Goal: Information Seeking & Learning: Learn about a topic

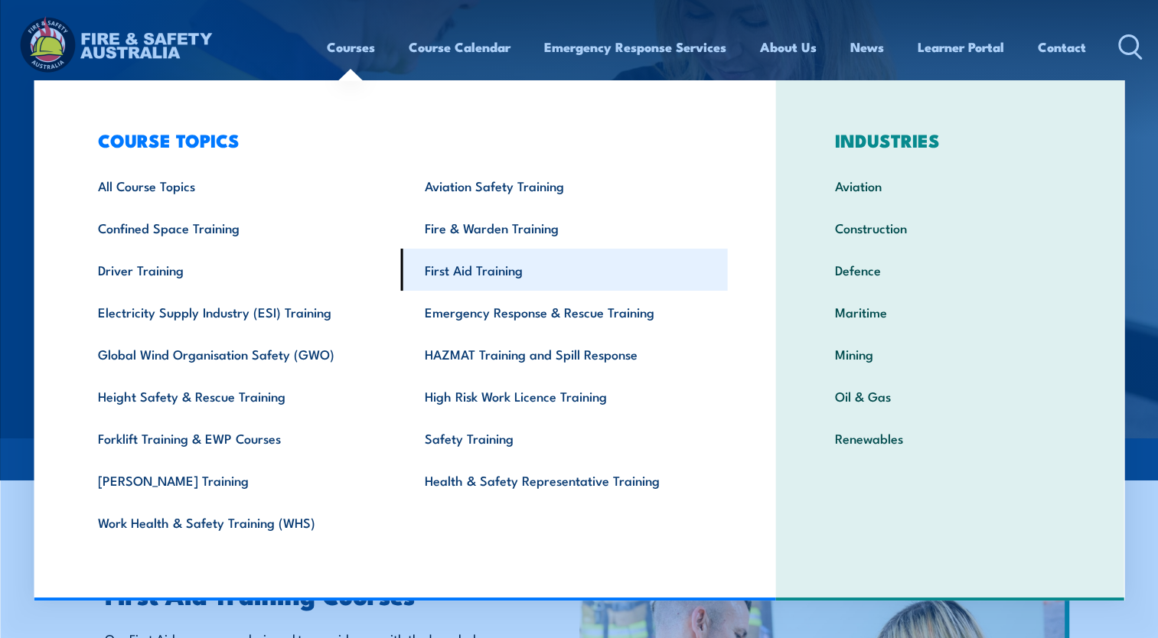
click at [459, 271] on link "First Aid Training" at bounding box center [564, 270] width 327 height 42
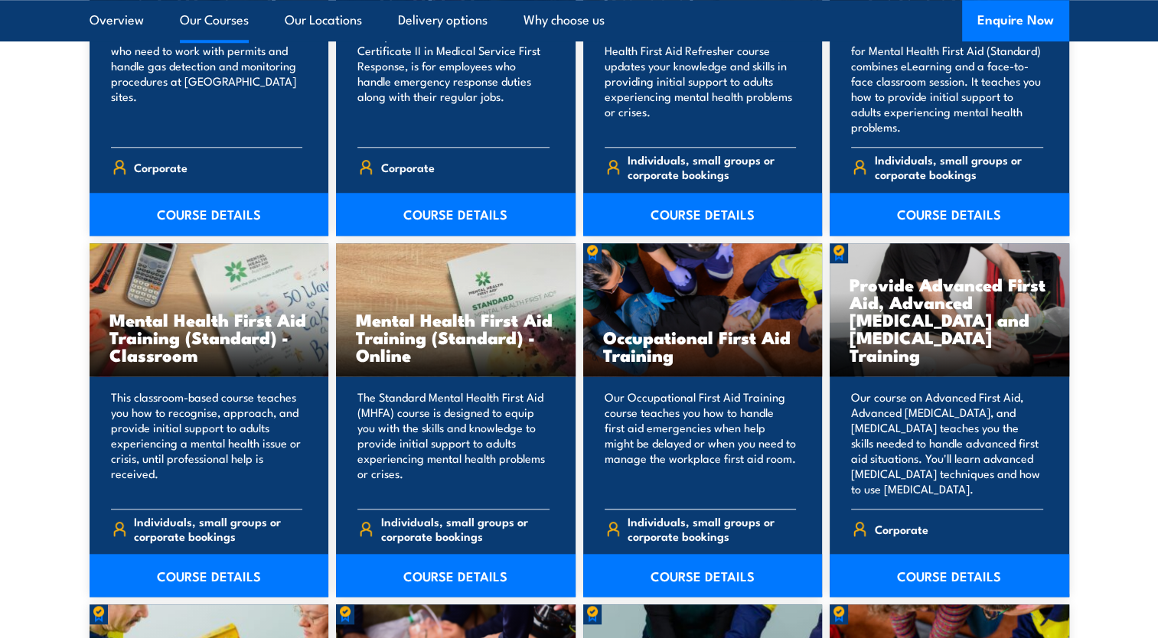
scroll to position [1454, 0]
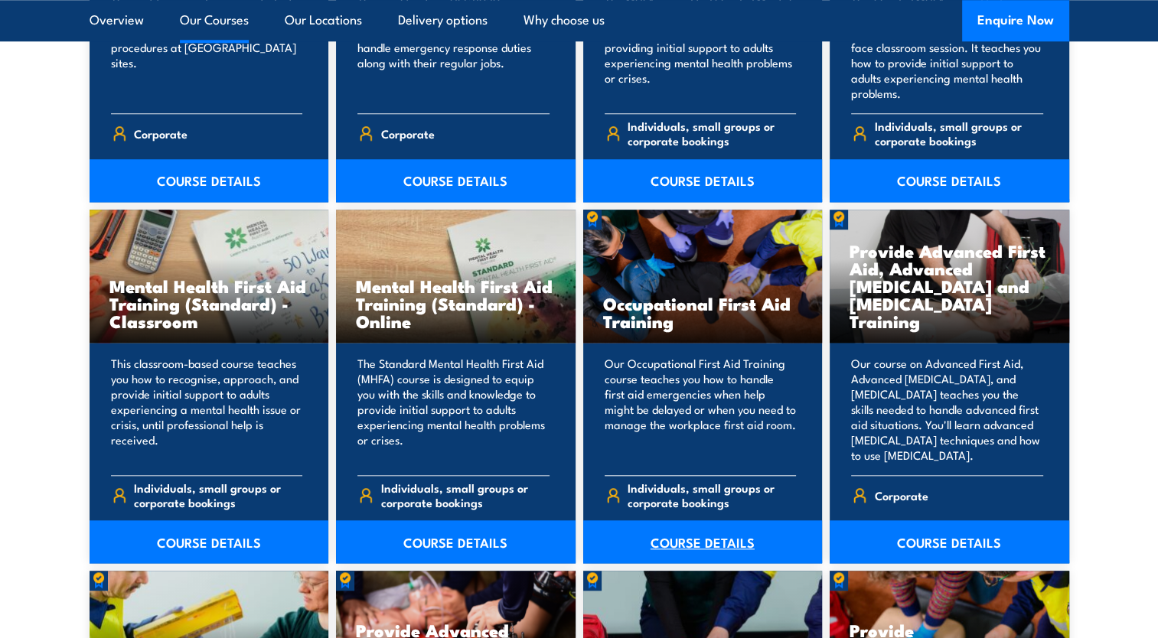
click at [695, 539] on link "COURSE DETAILS" at bounding box center [702, 541] width 239 height 43
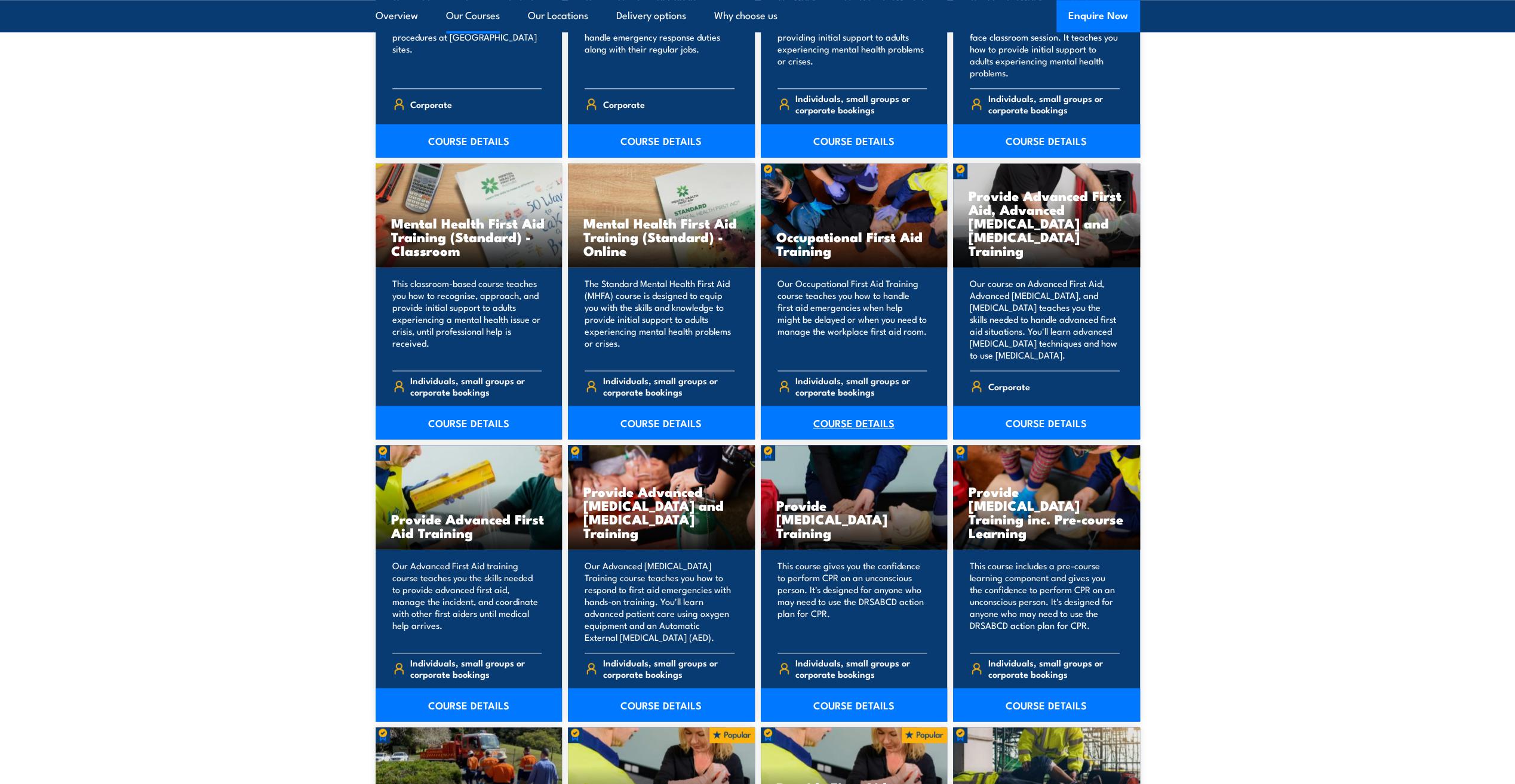
click at [891, 423] on link "COURSE DETAILS" at bounding box center [854, 422] width 187 height 34
click at [903, 422] on link "COURSE DETAILS" at bounding box center [1046, 422] width 187 height 34
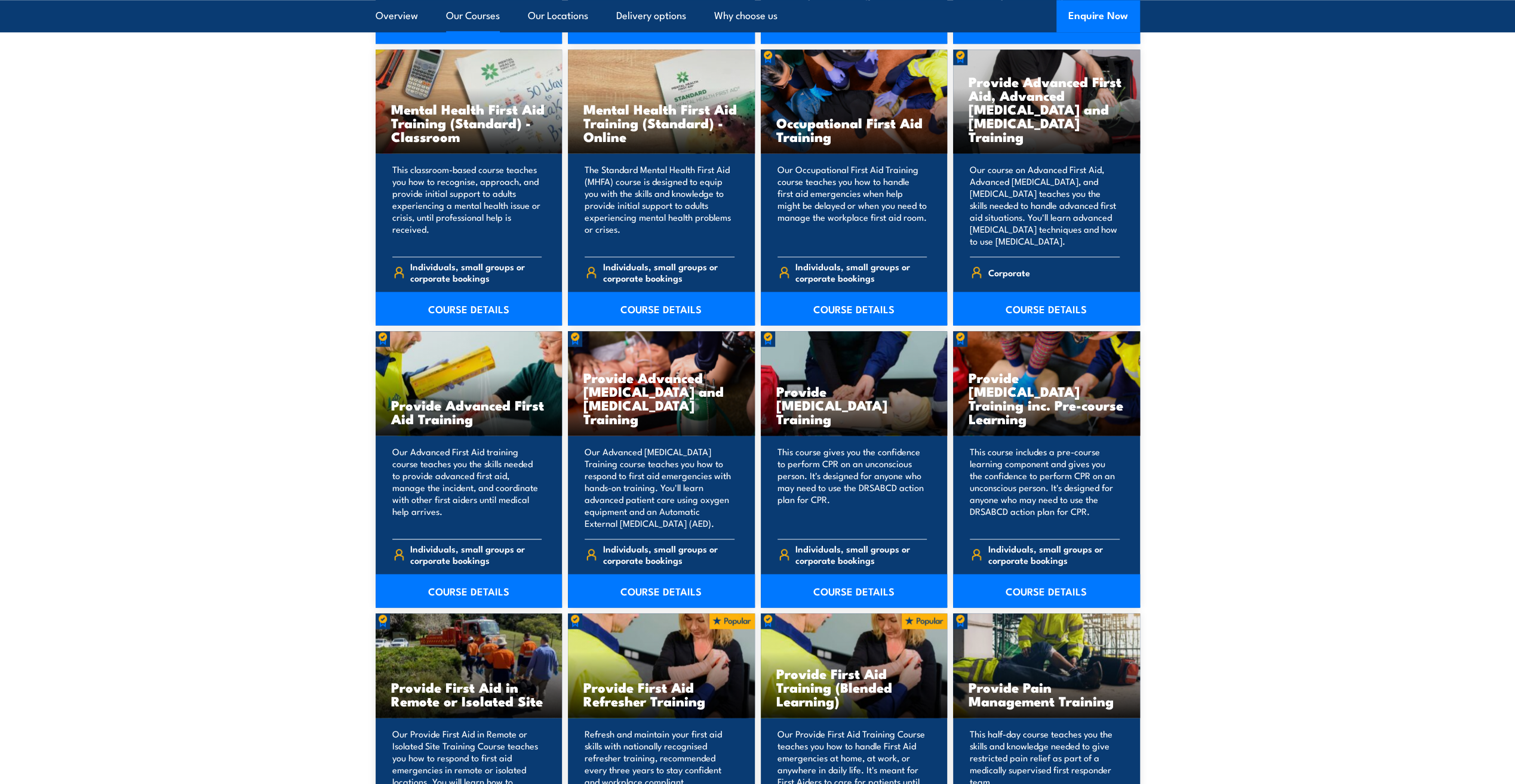
scroll to position [1254, 0]
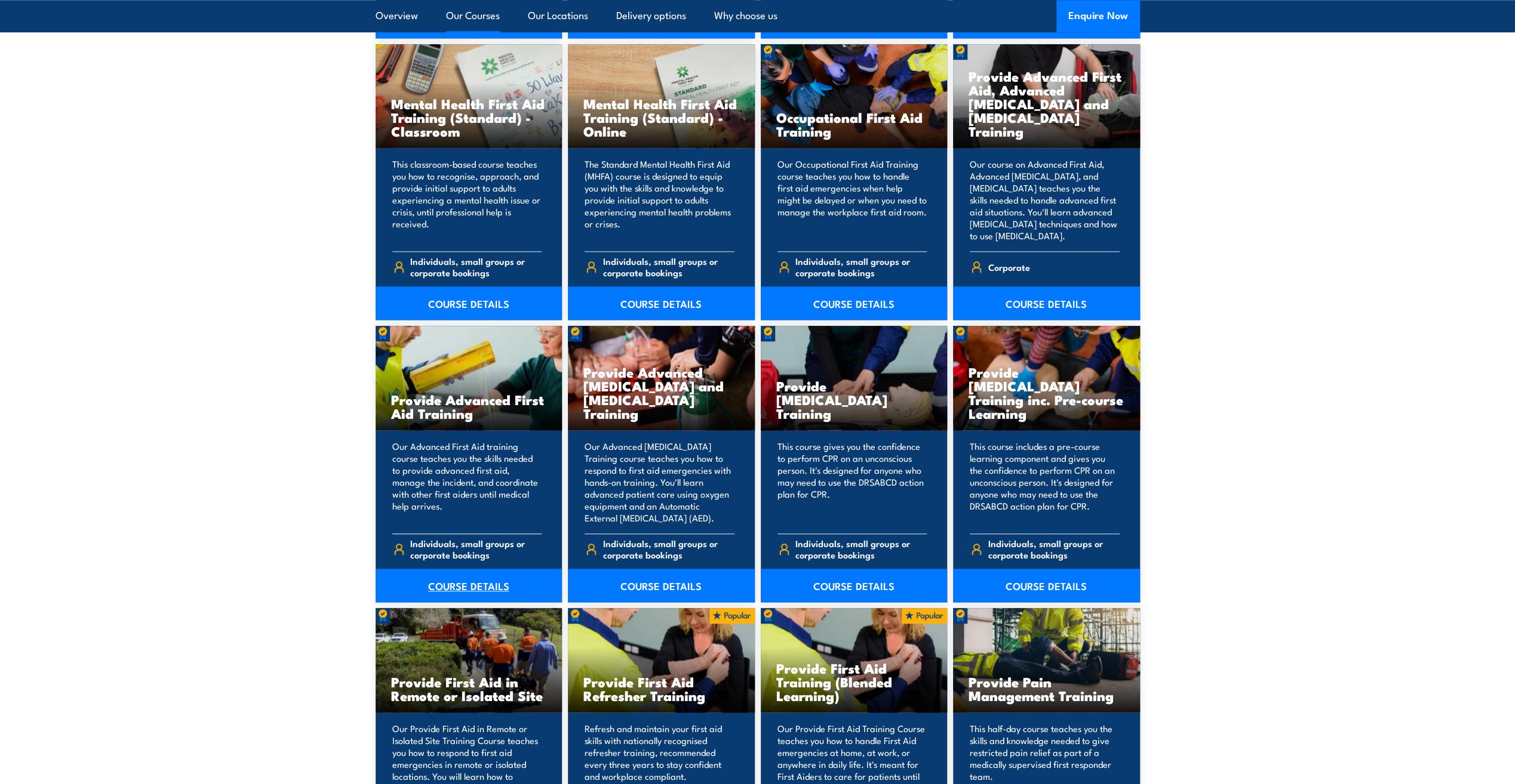
click at [475, 497] on link "COURSE DETAILS" at bounding box center [468, 585] width 187 height 34
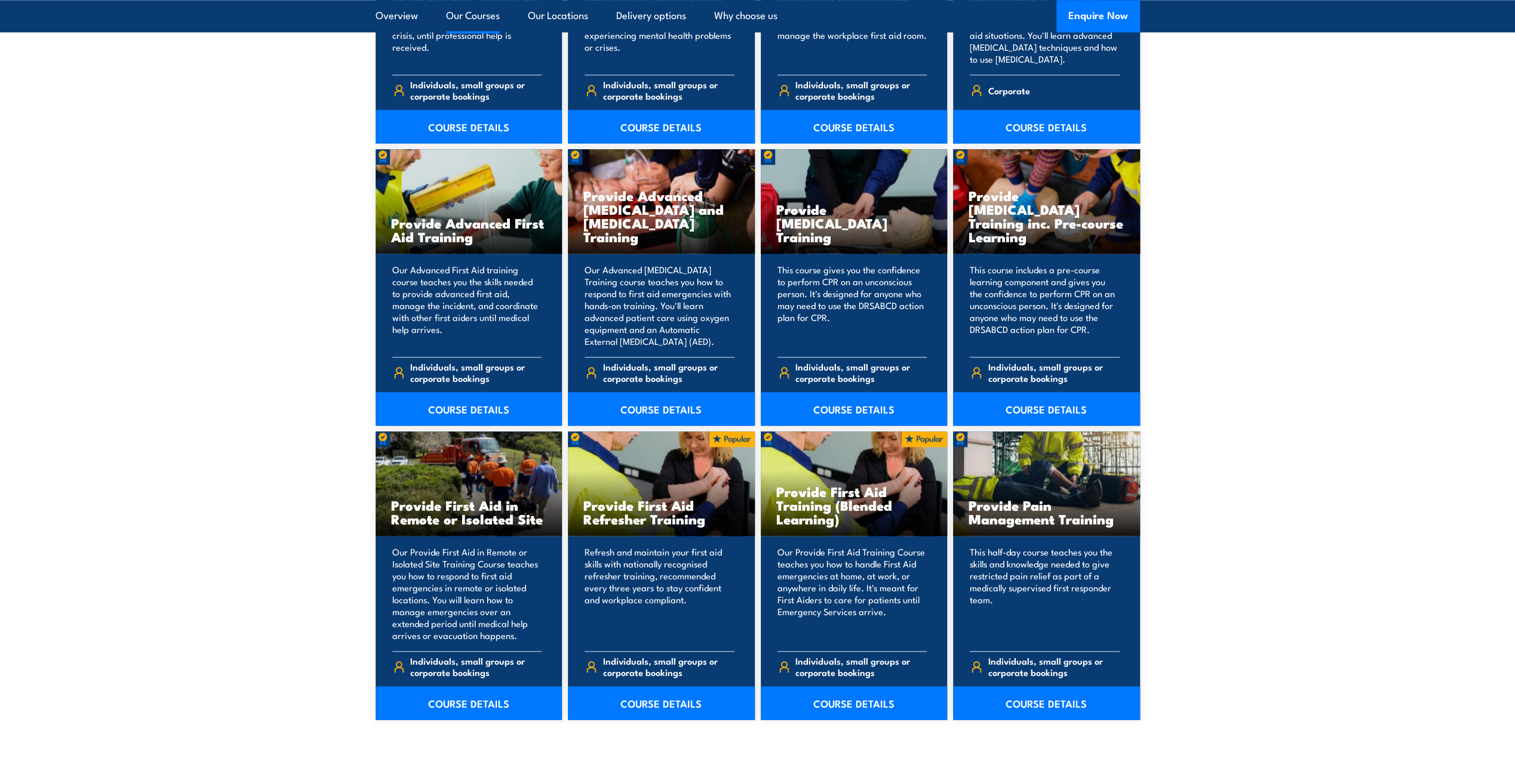
scroll to position [1432, 0]
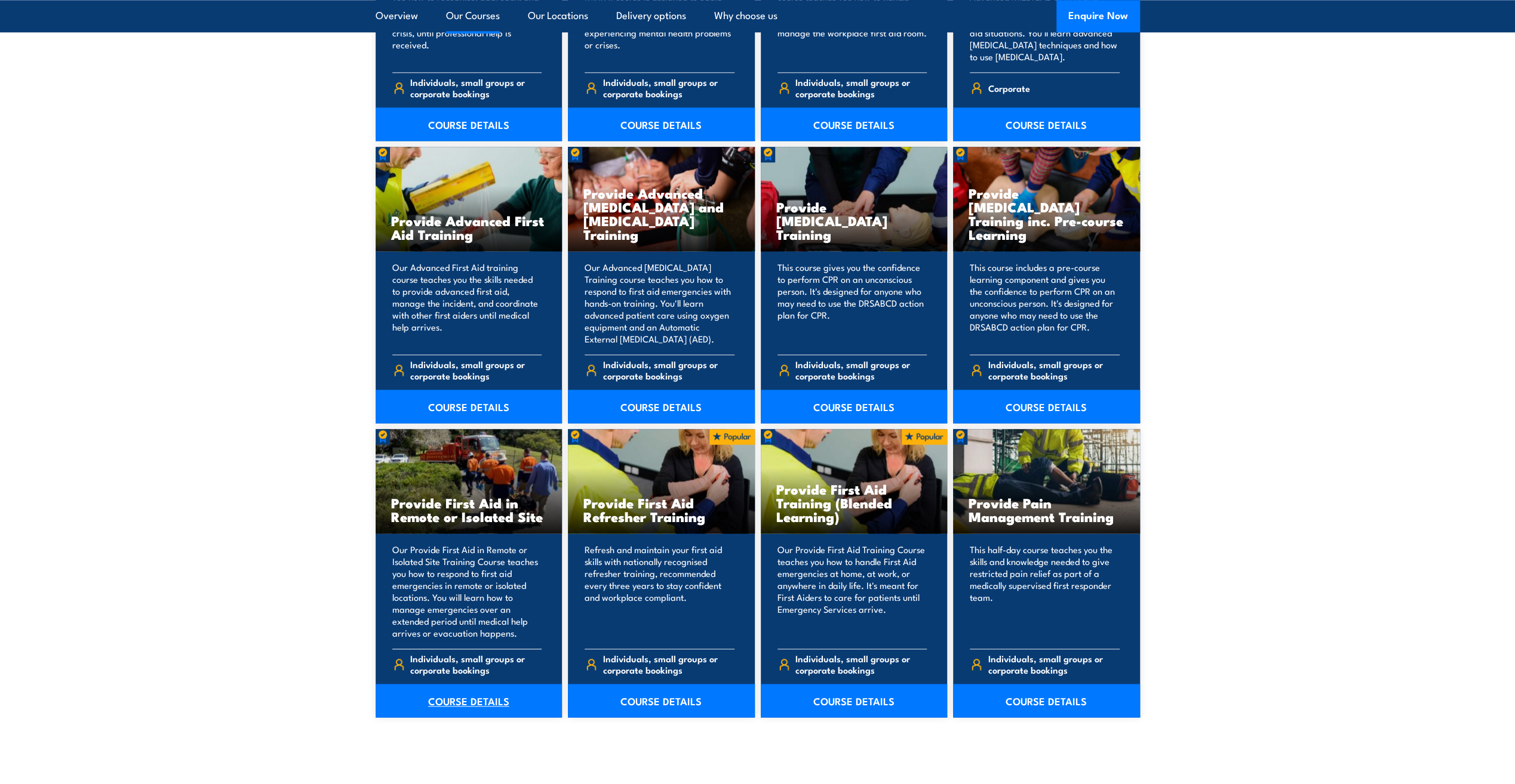
click at [478, 497] on link "COURSE DETAILS" at bounding box center [468, 701] width 187 height 34
click at [849, 497] on link "COURSE DETAILS" at bounding box center [854, 701] width 187 height 34
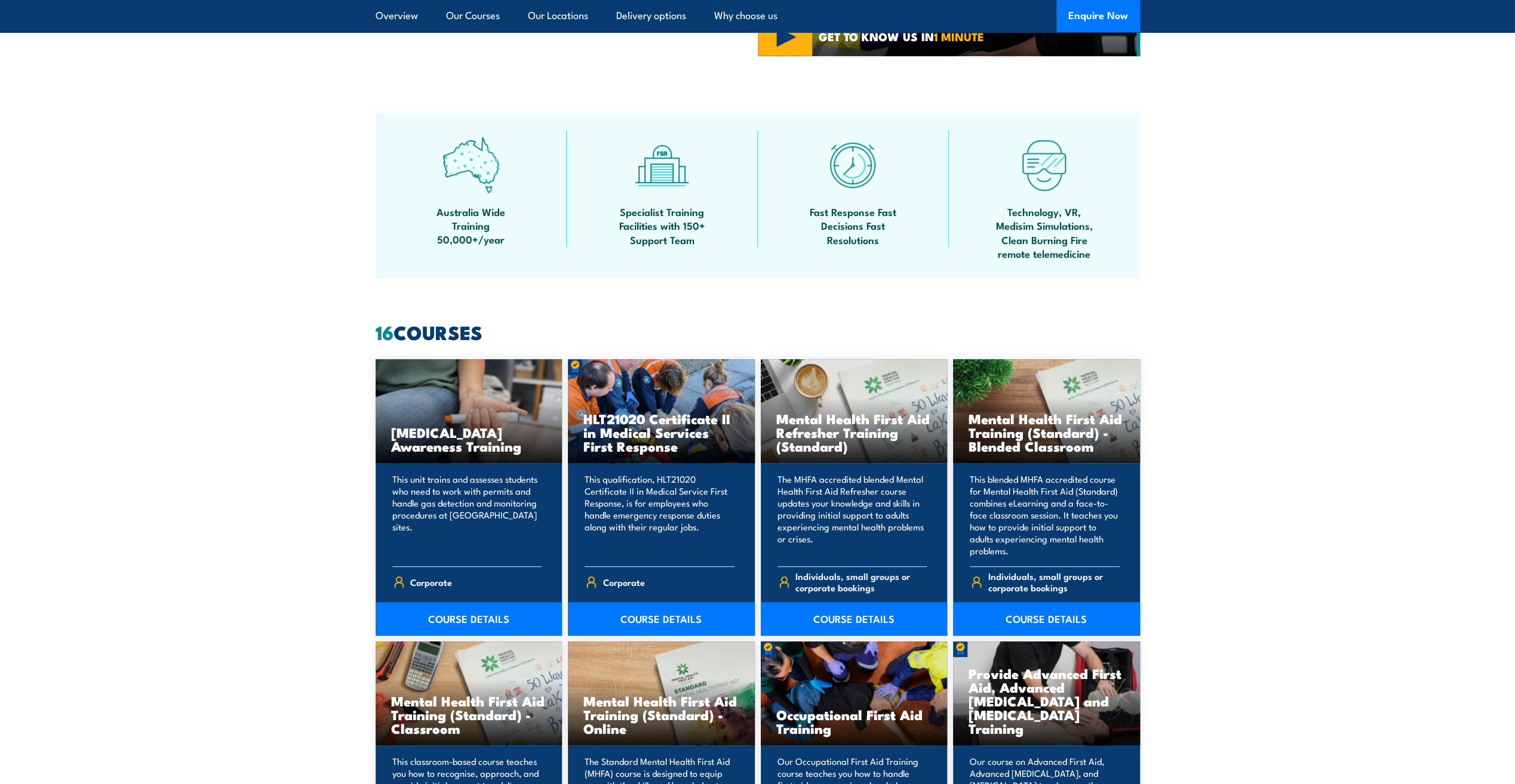
scroll to position [657, 0]
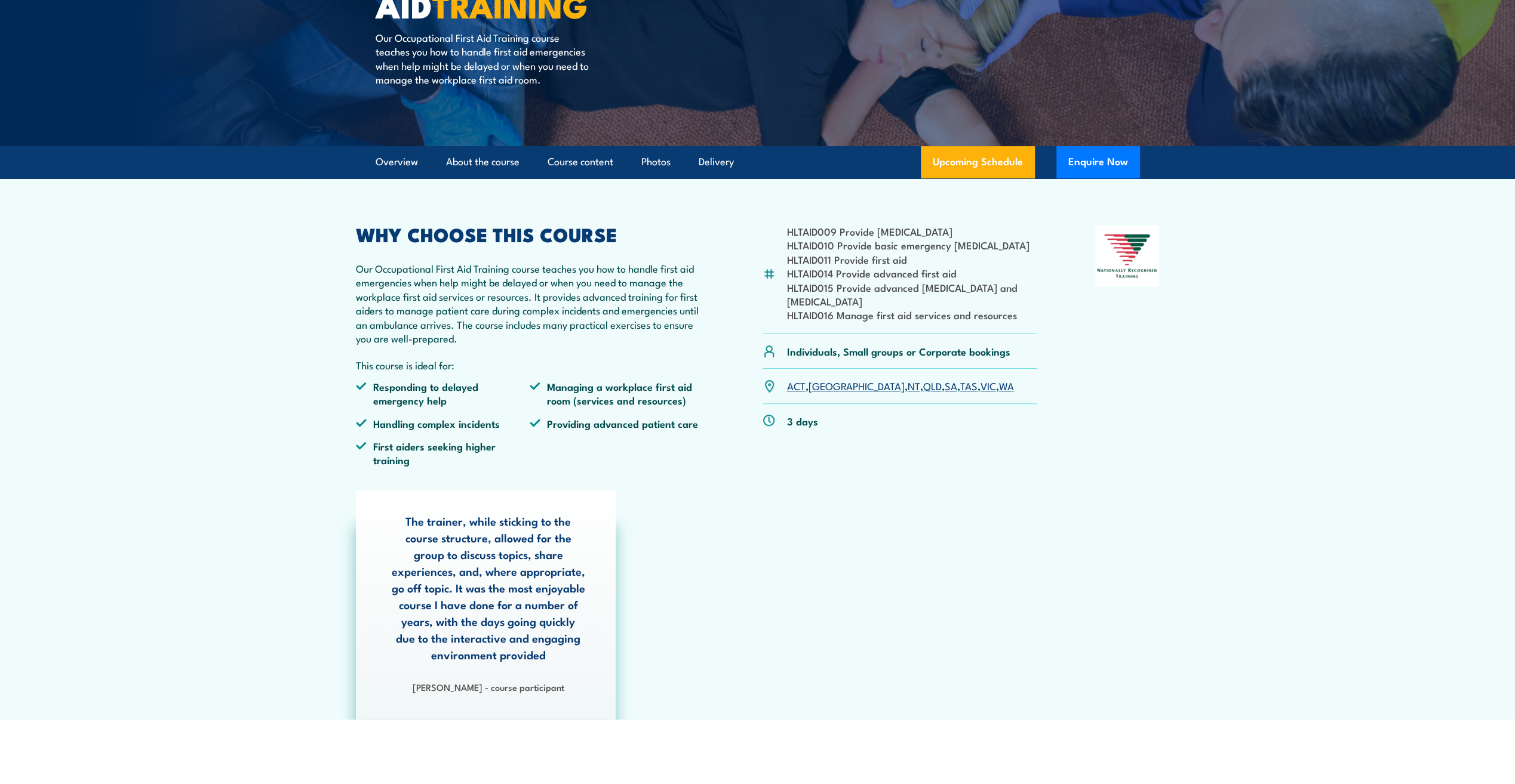
scroll to position [119, 0]
